Goal: Communication & Community: Answer question/provide support

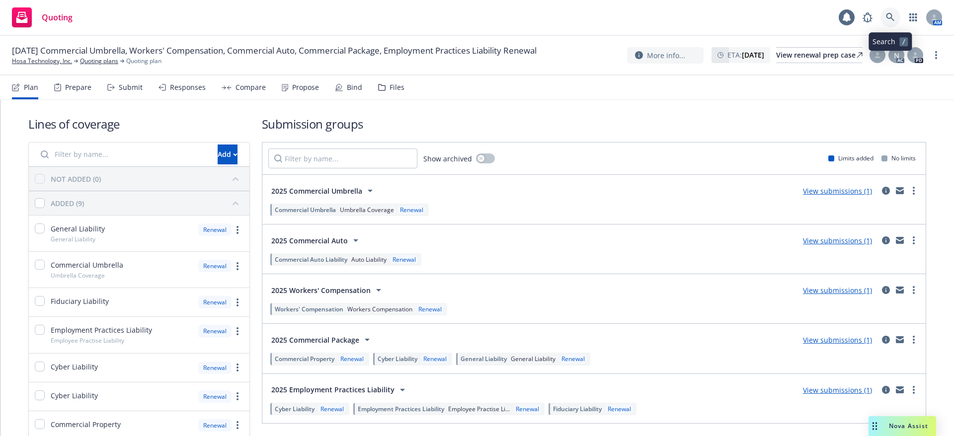
click at [889, 13] on icon at bounding box center [890, 17] width 8 height 8
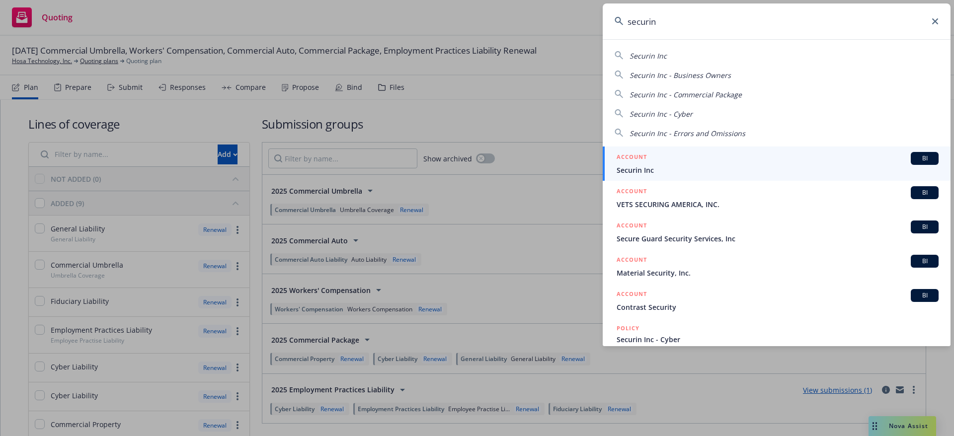
type input "securin"
click at [811, 163] on div "ACCOUNT BI" at bounding box center [778, 158] width 322 height 13
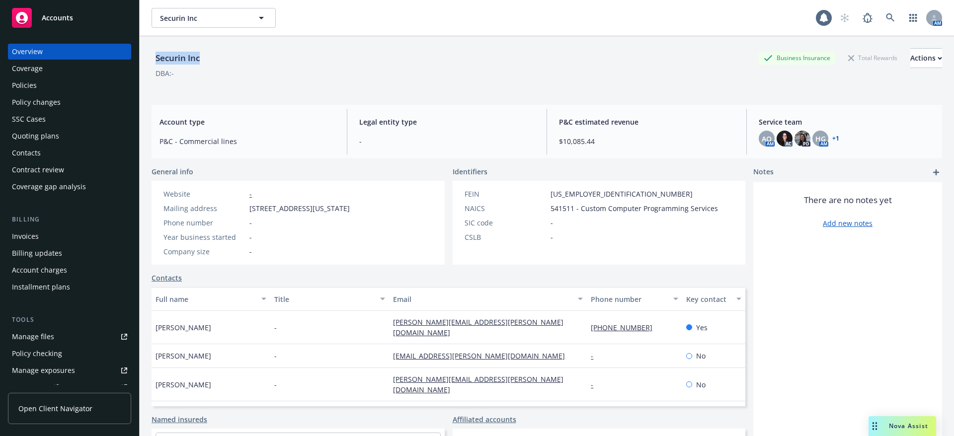
drag, startPoint x: 208, startPoint y: 62, endPoint x: 155, endPoint y: 61, distance: 52.7
click at [155, 61] on div "Securin Inc Business Insurance Total Rewards Actions" at bounding box center [547, 58] width 791 height 20
copy div "Securin Inc"
click at [896, 430] on span "Nova Assist" at bounding box center [908, 426] width 39 height 8
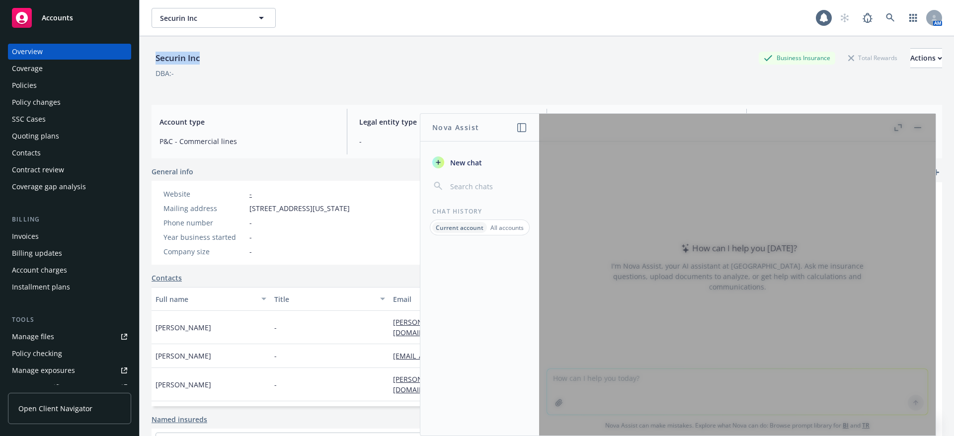
click at [442, 159] on icon "button" at bounding box center [438, 163] width 8 height 8
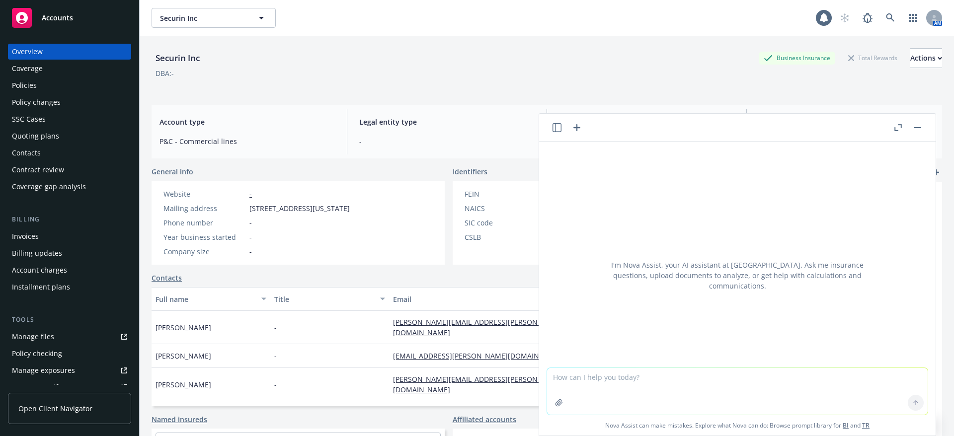
click at [586, 372] on textarea at bounding box center [737, 391] width 381 height 47
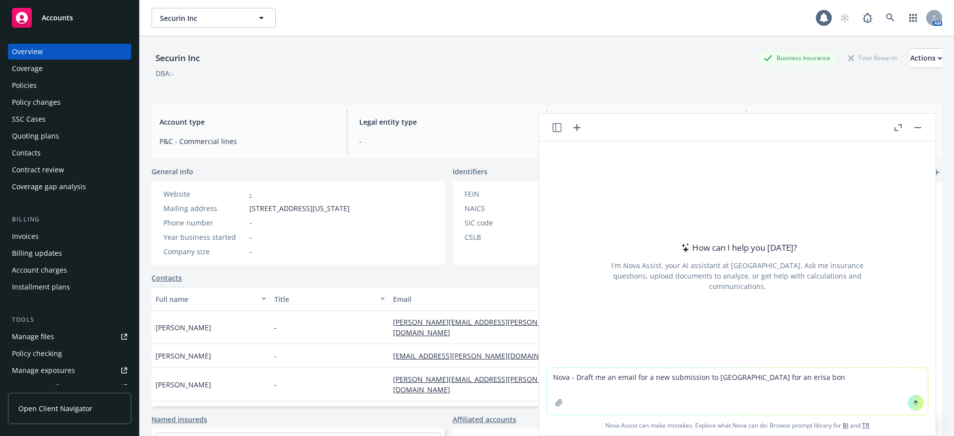
type textarea "Nova - Draft me an email for a new submission to hartford for an erisa bond"
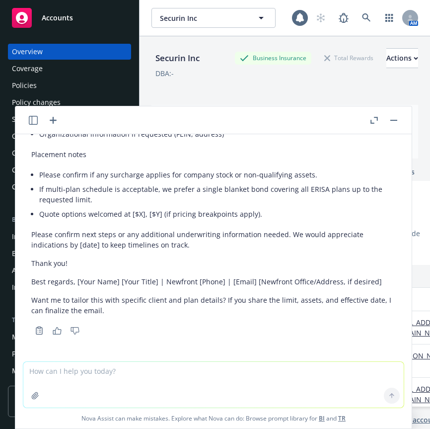
scroll to position [490, 0]
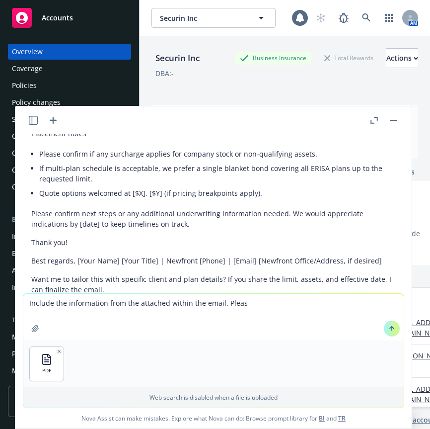
type textarea "Include the information from the attached within the email. Please"
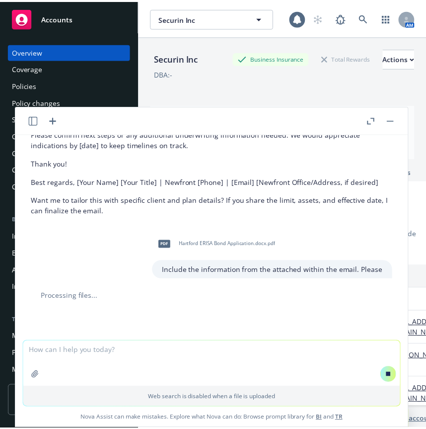
scroll to position [590, 0]
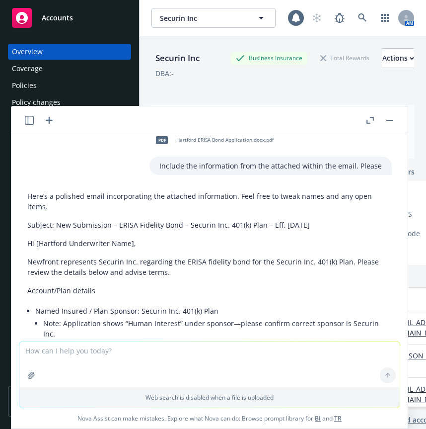
scroll to position [768, 0]
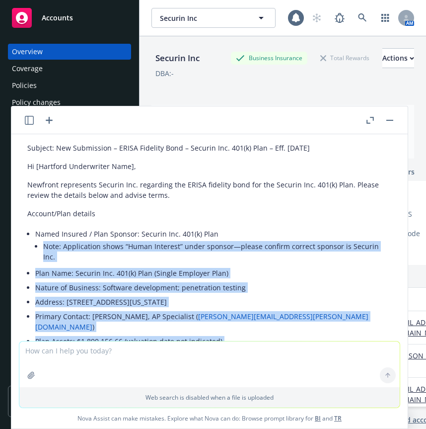
drag, startPoint x: 301, startPoint y: 271, endPoint x: 32, endPoint y: 272, distance: 268.8
click at [32, 272] on div "Here’s a polished email incorporating the attached information. Feel free to tw…" at bounding box center [209, 419] width 365 height 618
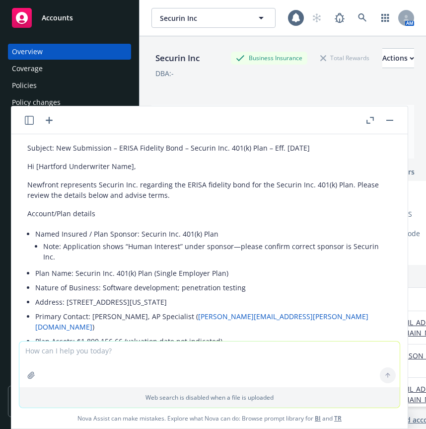
click at [47, 351] on textarea at bounding box center [209, 364] width 381 height 46
type textarea "Please simplify"
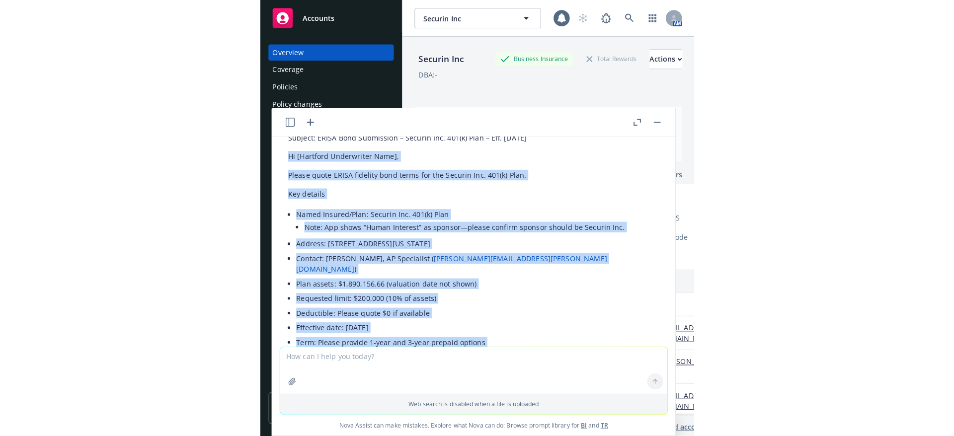
scroll to position [1420, 0]
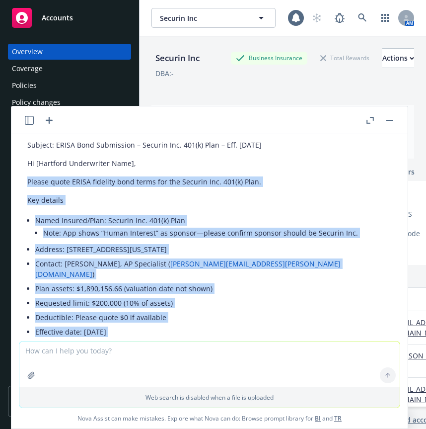
drag, startPoint x: 264, startPoint y: 274, endPoint x: 23, endPoint y: 199, distance: 252.4
click at [23, 199] on div "Subject: ERISA Bond Submission – Securin Inc. 401(k) Plan – Eff. 09/19/2025 Hi …" at bounding box center [209, 398] width 381 height 524
copy div "Please quote ERISA fidelity bond terms for the Securin Inc. 401(k) Plan. Key de…"
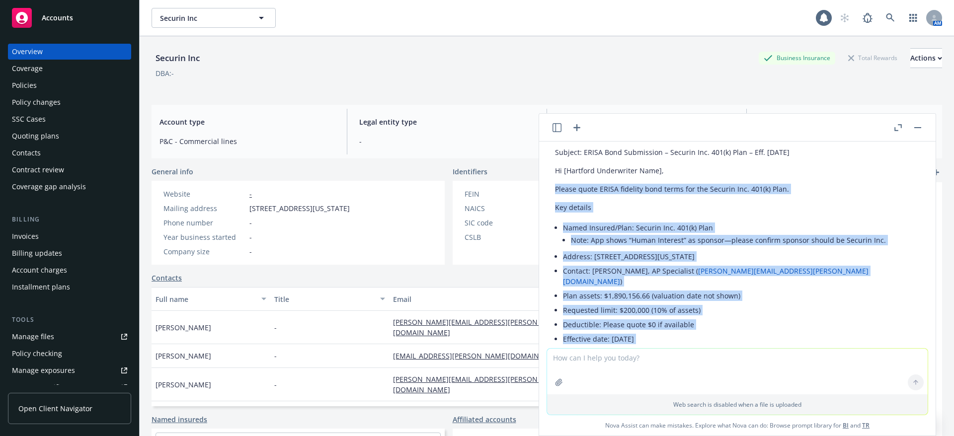
click at [922, 129] on button "button" at bounding box center [918, 128] width 12 height 12
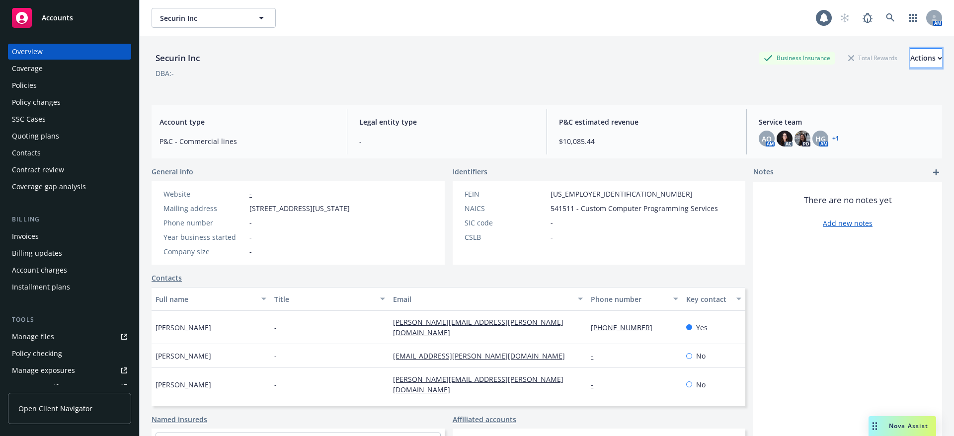
click at [910, 51] on div "Actions" at bounding box center [926, 58] width 32 height 19
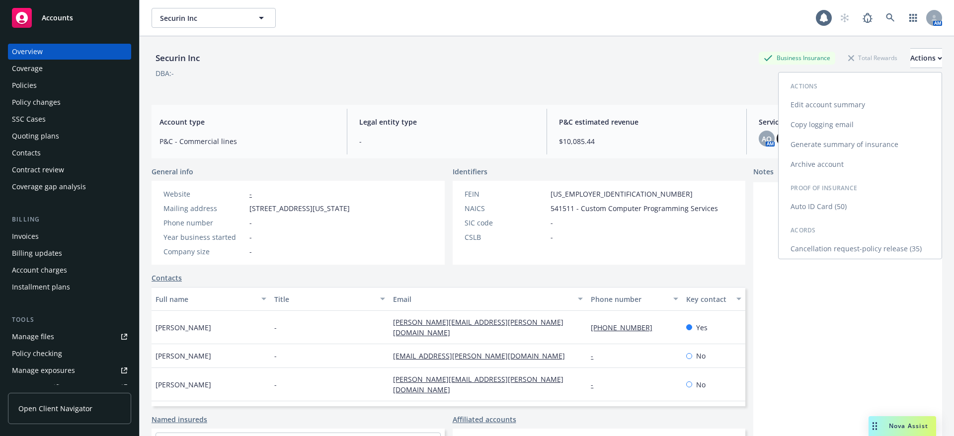
click at [822, 121] on link "Copy logging email" at bounding box center [860, 125] width 163 height 20
